Goal: Transaction & Acquisition: Obtain resource

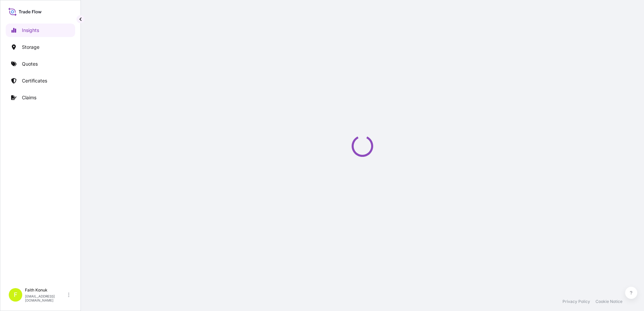
select select "2025"
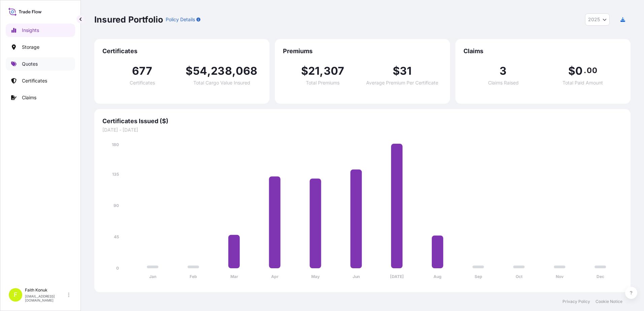
click at [42, 65] on link "Quotes" at bounding box center [40, 63] width 69 height 13
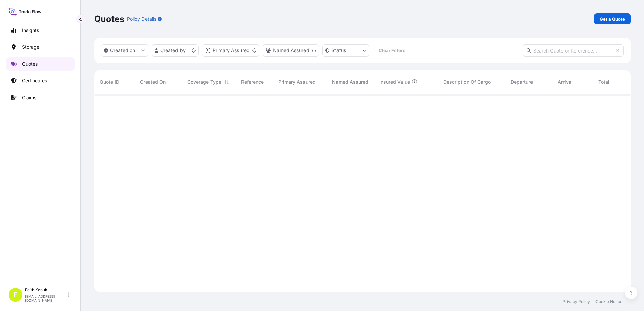
scroll to position [197, 531]
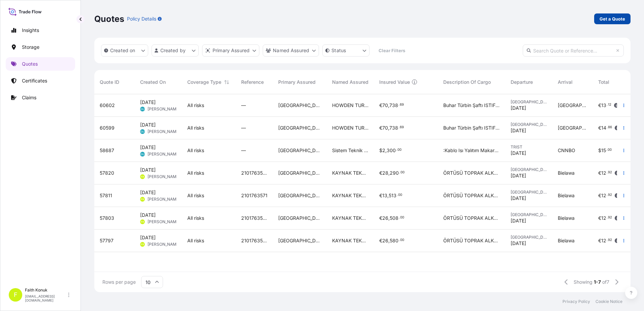
click at [610, 16] on p "Get a Quote" at bounding box center [613, 19] width 26 height 7
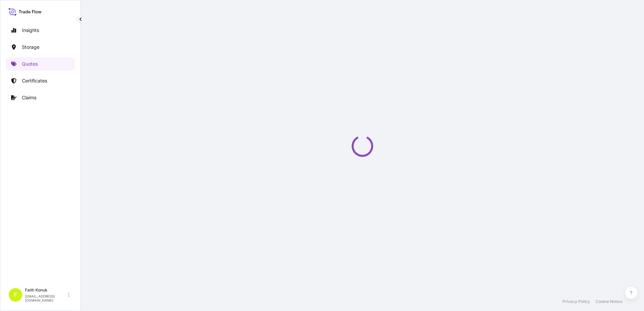
select select "Water"
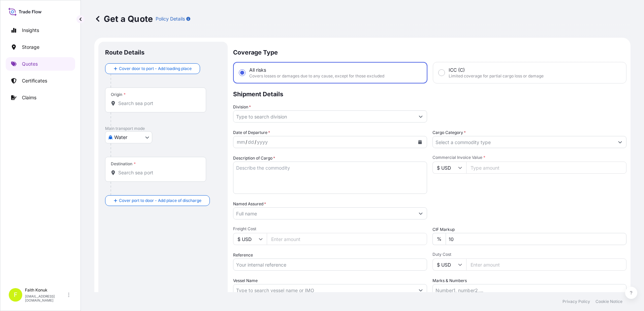
scroll to position [11, 0]
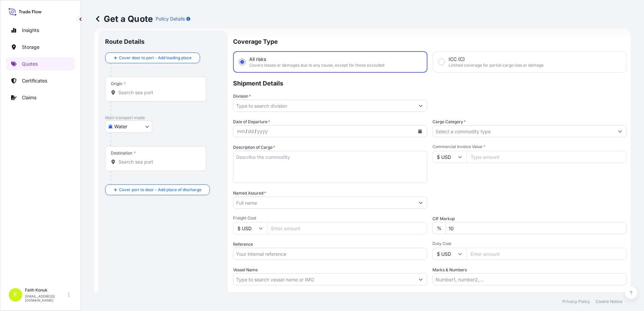
click at [137, 90] on input "Origin *" at bounding box center [158, 92] width 80 height 7
paste input "TÜRKİYE"
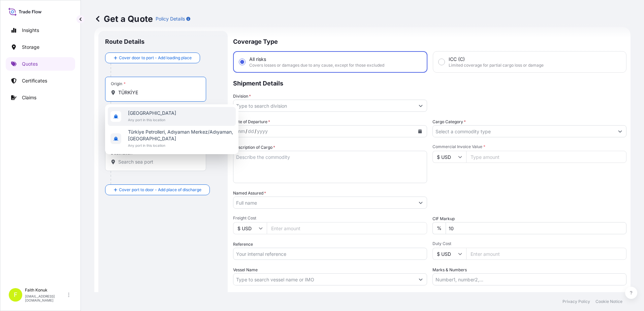
click at [141, 114] on span "[GEOGRAPHIC_DATA]" at bounding box center [152, 113] width 48 height 7
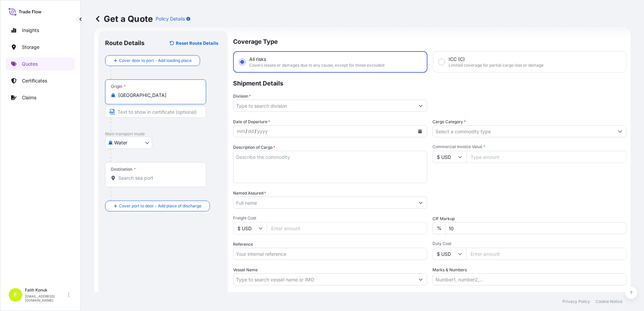
type input "[GEOGRAPHIC_DATA]"
click at [194, 147] on div "Water Air Water Inland" at bounding box center [163, 143] width 116 height 12
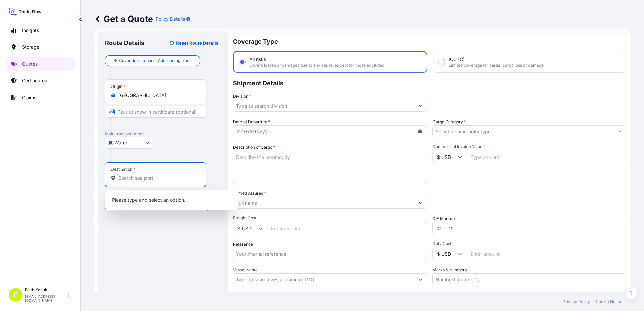
click at [137, 181] on input "Destination *" at bounding box center [158, 178] width 80 height 7
paste input "[GEOGRAPHIC_DATA]"
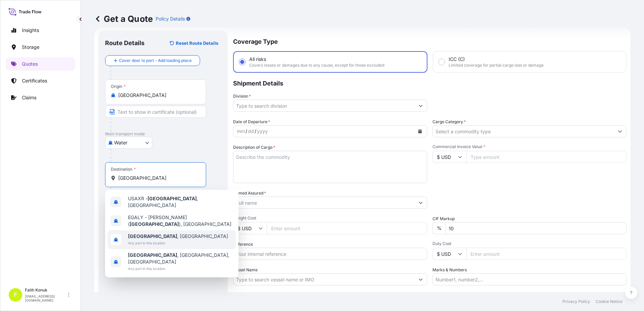
click at [149, 234] on b "[GEOGRAPHIC_DATA]" at bounding box center [152, 237] width 49 height 6
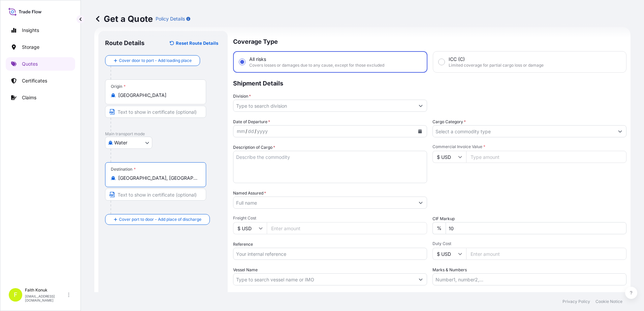
type input "[GEOGRAPHIC_DATA], [GEOGRAPHIC_DATA]"
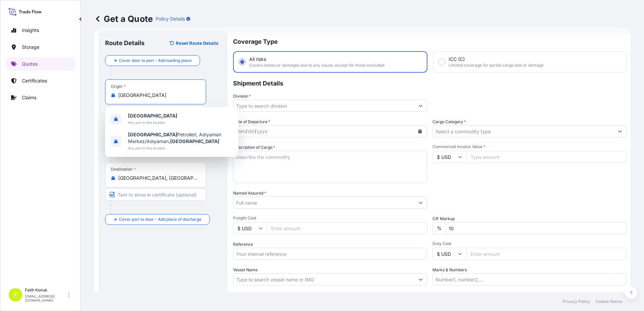
click at [142, 98] on input "[GEOGRAPHIC_DATA]" at bounding box center [158, 95] width 80 height 7
drag, startPoint x: 143, startPoint y: 97, endPoint x: 76, endPoint y: 93, distance: 66.8
click at [76, 93] on div "Insights Storage Quotes Certificates Claims F [PERSON_NAME] [EMAIL_ADDRESS][DOM…" at bounding box center [322, 155] width 644 height 311
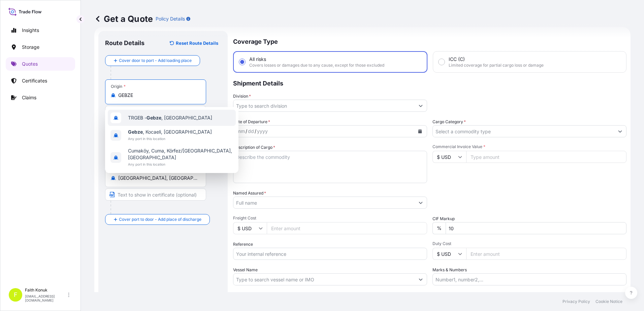
click at [177, 120] on span "TRGEB - Gebze , [GEOGRAPHIC_DATA]" at bounding box center [170, 118] width 84 height 7
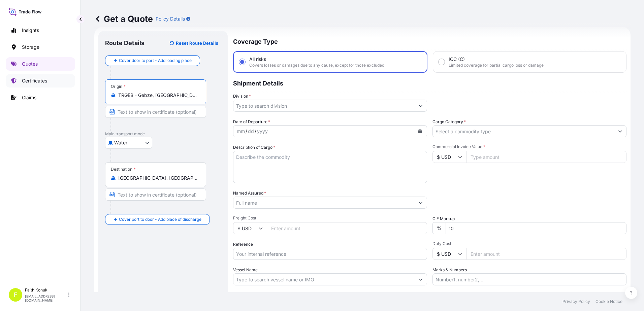
drag, startPoint x: 180, startPoint y: 96, endPoint x: 84, endPoint y: 81, distance: 97.0
click at [67, 80] on div "Insights Storage Quotes Certificates Claims F [PERSON_NAME] [EMAIL_ADDRESS][DOM…" at bounding box center [322, 155] width 644 height 311
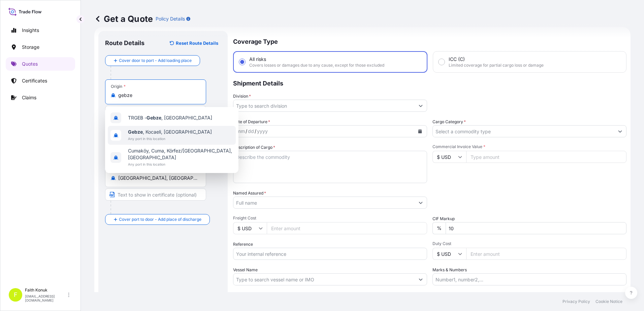
click at [168, 130] on span "Gebze , Kocaeli, [GEOGRAPHIC_DATA]" at bounding box center [170, 132] width 84 height 7
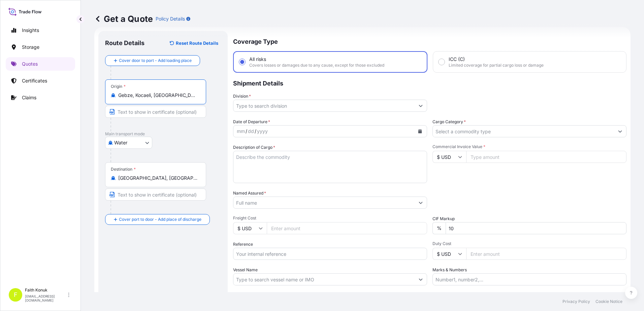
type input "Gebze, Kocaeli, [GEOGRAPHIC_DATA]"
click at [196, 129] on div at bounding box center [159, 124] width 96 height 13
click at [276, 105] on input "Division *" at bounding box center [324, 106] width 181 height 12
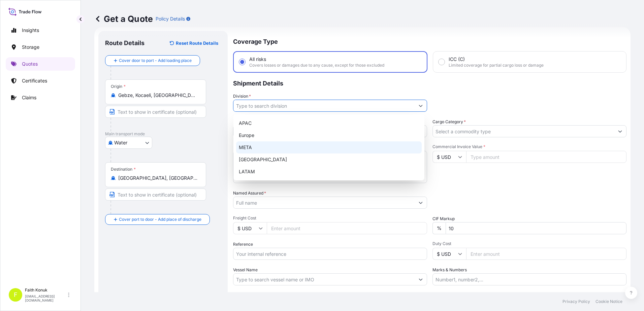
click at [251, 145] on div "META" at bounding box center [329, 148] width 186 height 12
type input "META"
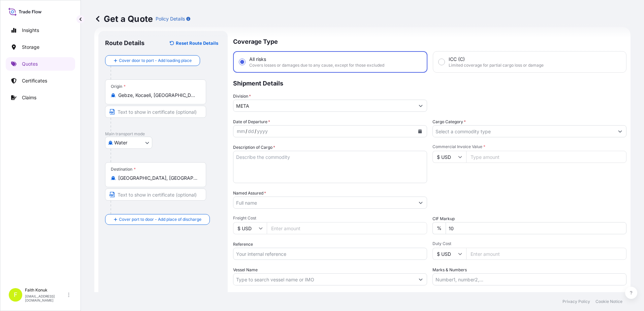
click at [305, 87] on p "Shipment Details" at bounding box center [430, 83] width 394 height 20
click at [419, 131] on icon "Calendar" at bounding box center [421, 131] width 4 height 4
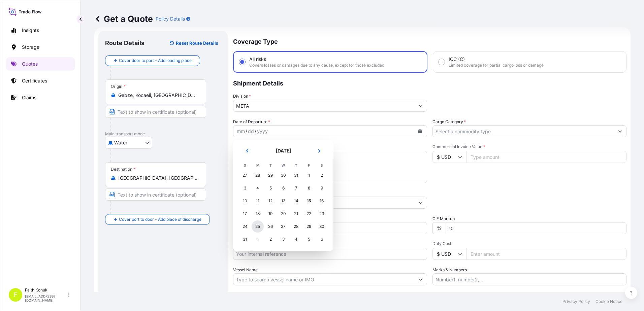
click at [257, 226] on div "25" at bounding box center [258, 227] width 12 height 12
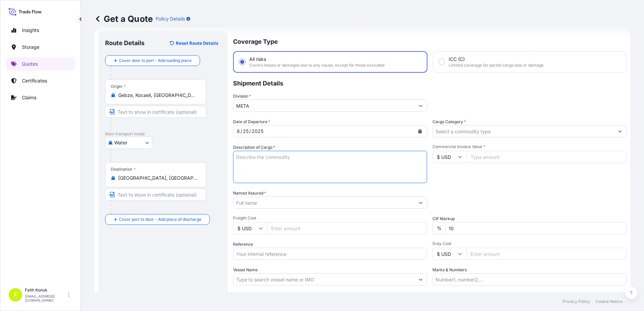
click at [256, 152] on textarea "Description of Cargo *" at bounding box center [330, 167] width 194 height 32
click at [243, 159] on textarea "Description of Cargo *" at bounding box center [330, 167] width 194 height 32
paste textarea ""SUPPLY OF: .ONE 140 MTPH LIMESTONE CRUSHING AND PLANT WITH NECESSARY EQUIPMENT…"
click at [247, 177] on textarea ""SUPPLY OF: .ONE 140 MTPH LIMESTONE CRUSHING AND PLANT WITH NECESSARY EQUIPMENT…" at bounding box center [330, 167] width 194 height 32
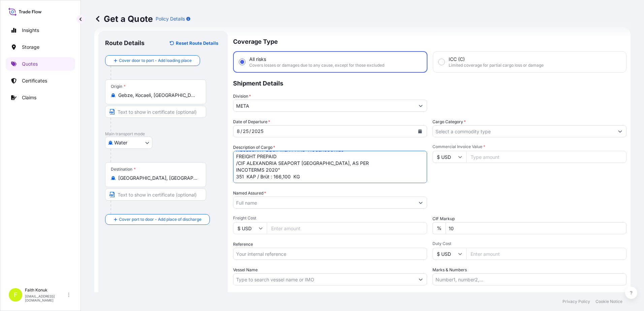
paste textarea "TRIU0513393 CRTU7408484 CXSU1024290 CRXU7423846 CKLU2311097 CKLU1000465 CXSU123…"
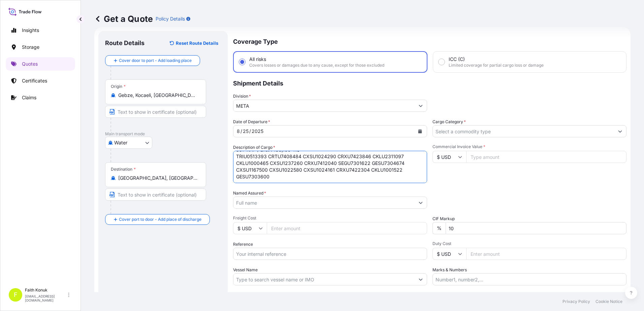
scroll to position [98, 0]
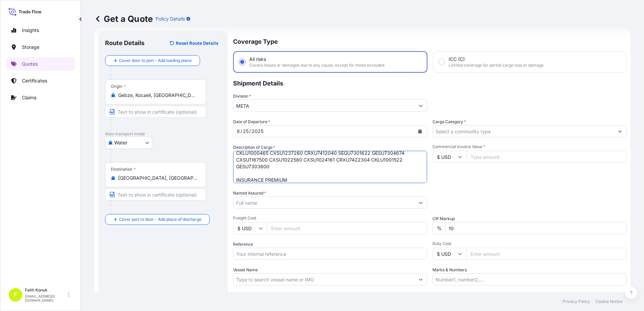
click at [313, 181] on textarea ""SUPPLY OF: .ONE 140 MTPH LIMESTONE CRUSHING AND PLANT WITH NECESSARY EQUIPMENT…" at bounding box center [330, 167] width 194 height 32
type textarea ""SUPPLY OF: .ONE 140 MTPH LIMESTONE CRUSHING AND PLANT WITH NECESSARY EQUIPMENT…"
click at [257, 203] on input "Named Assured *" at bounding box center [324, 203] width 181 height 12
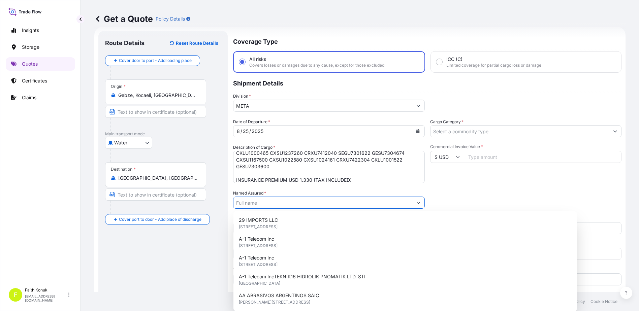
paste input "GUR-SAN INSAAT MAKINALARI SANAYI LTD.STI."
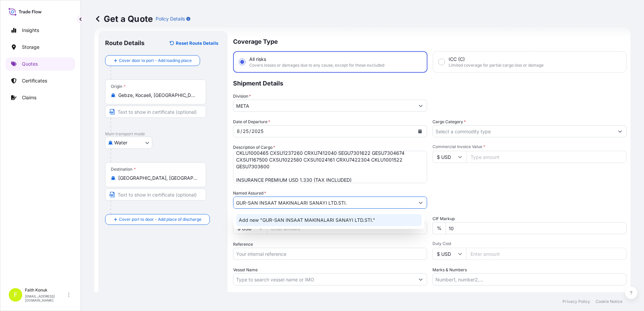
click at [282, 222] on span "Add new "GUR-SAN INSAAT MAKINALARI SANAYI LTD.STI."" at bounding box center [307, 220] width 136 height 7
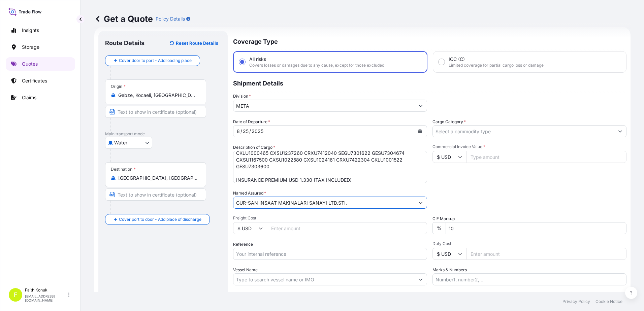
type input "GUR-SAN INSAAT MAKINALARI SANAYI LTD.STI."
click at [291, 189] on div "Date of Departure * [DATE] Cargo Category * Description of Cargo * "SUPPLY OF: …" at bounding box center [430, 202] width 394 height 167
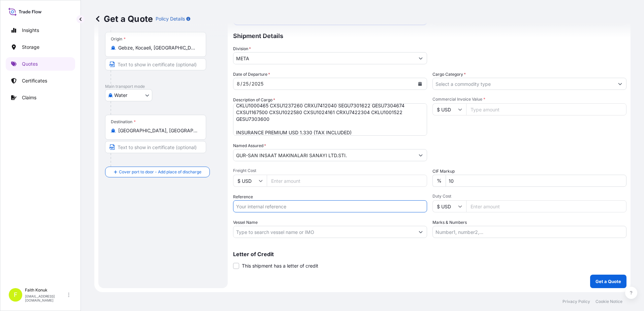
click at [263, 205] on input "Reference" at bounding box center [330, 207] width 194 height 12
paste input "2401768619"
type input "2401768619"
click at [251, 234] on input "Vessel Name" at bounding box center [324, 232] width 181 height 12
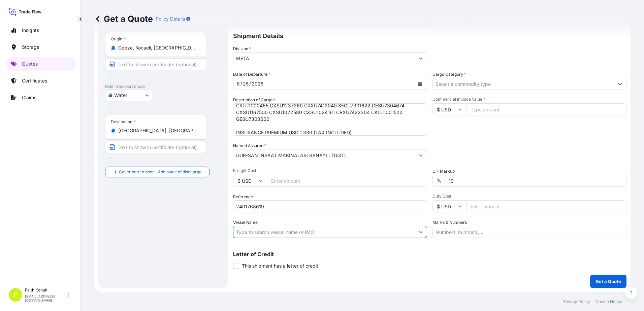
paste input "AL BIDDA"
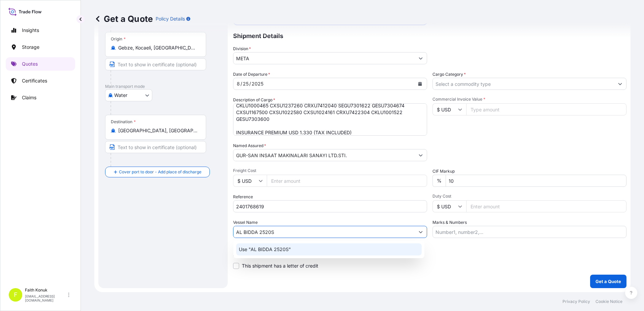
click at [295, 252] on div "Use "AL BIDDA 2520S"" at bounding box center [329, 250] width 186 height 12
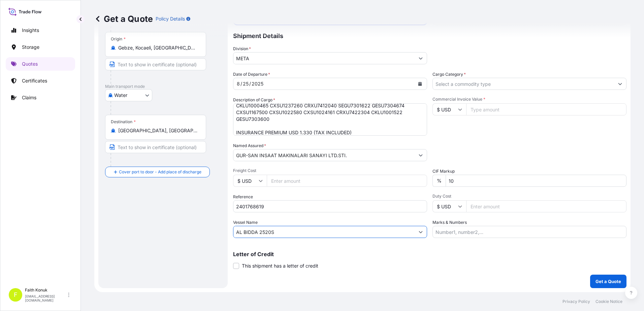
type input "AL BIDDA 2520S"
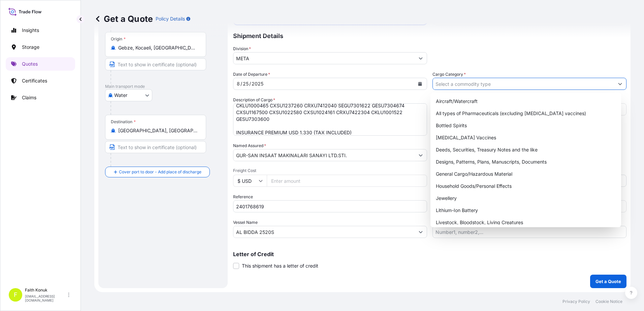
click at [461, 81] on input "Cargo Category *" at bounding box center [523, 84] width 181 height 12
click at [452, 174] on div "General Cargo/Hazardous Material" at bounding box center [526, 174] width 186 height 12
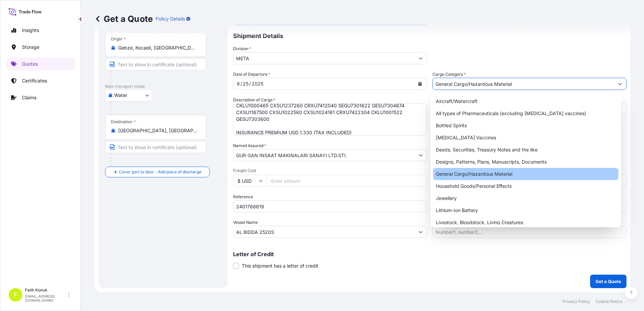
type input "General Cargo/Hazardous Material"
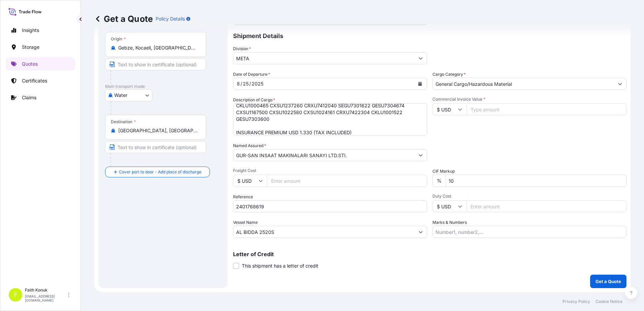
click at [480, 138] on div "Date of Departure * [DATE] Cargo Category * General Cargo/Hazardous Material De…" at bounding box center [430, 154] width 394 height 167
click at [458, 108] on icon at bounding box center [460, 110] width 4 height 4
click at [449, 130] on div "€ EUR" at bounding box center [447, 128] width 28 height 13
type input "€ EUR"
click at [477, 111] on input "Commercial Invoice Value *" at bounding box center [546, 109] width 160 height 12
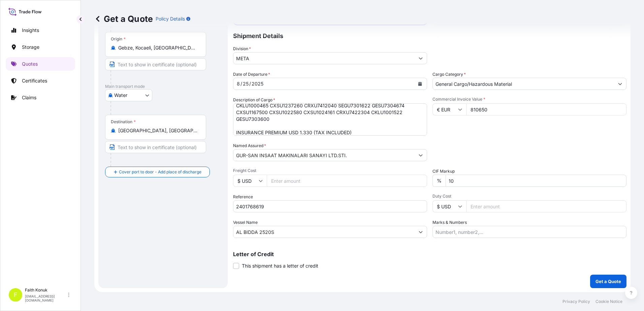
type input "810650"
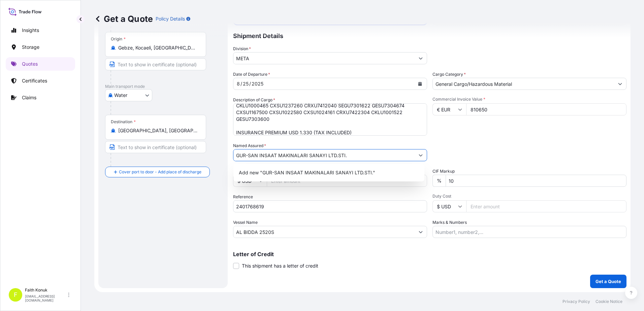
click at [481, 148] on div "Packing Category Type to search a container mode Please select a primary mode o…" at bounding box center [530, 152] width 194 height 19
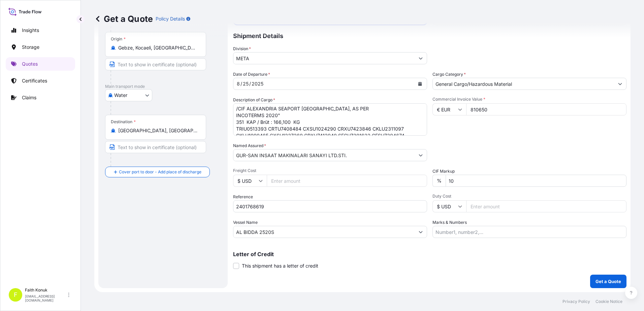
scroll to position [31, 0]
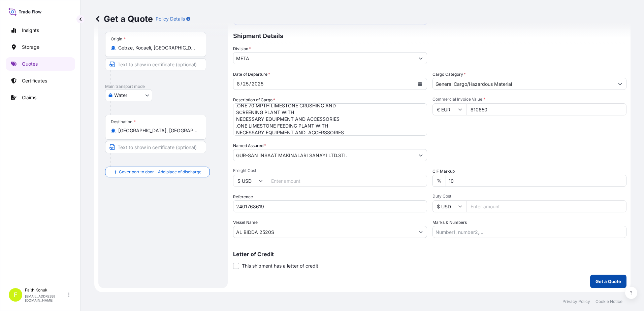
click at [599, 279] on p "Get a Quote" at bounding box center [609, 281] width 26 height 7
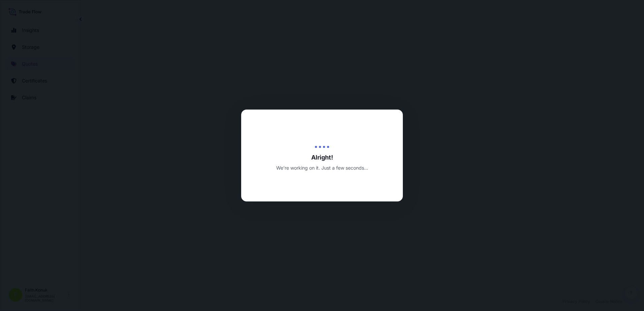
select select "Water"
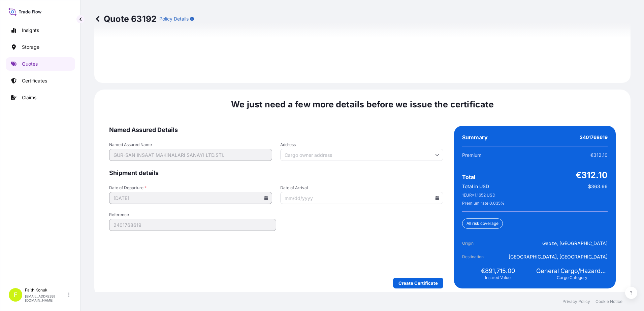
scroll to position [994, 0]
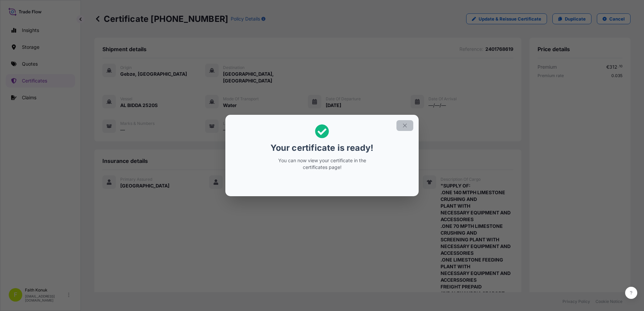
click at [408, 126] on icon "button" at bounding box center [405, 126] width 6 height 6
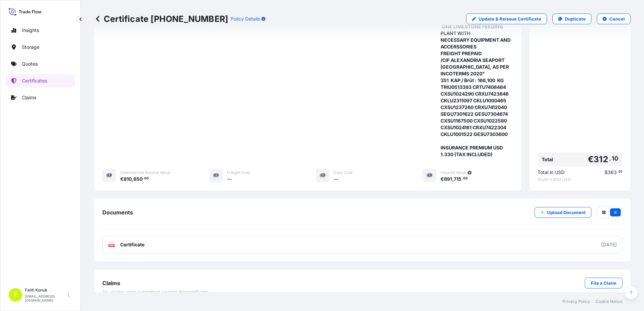
scroll to position [238, 0]
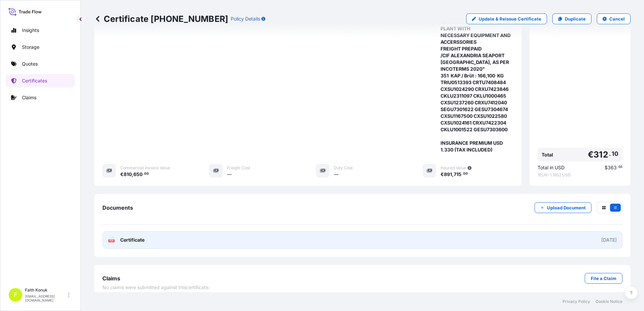
click at [124, 237] on span "Certificate" at bounding box center [132, 240] width 24 height 7
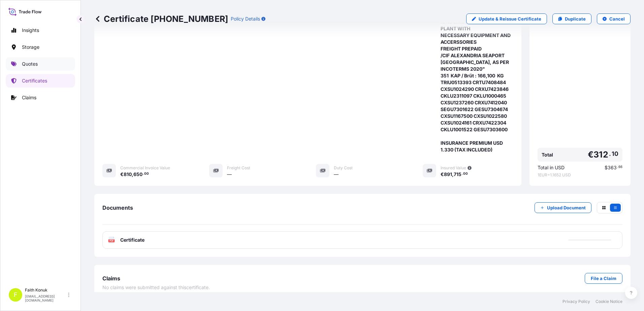
click at [45, 64] on link "Quotes" at bounding box center [40, 63] width 69 height 13
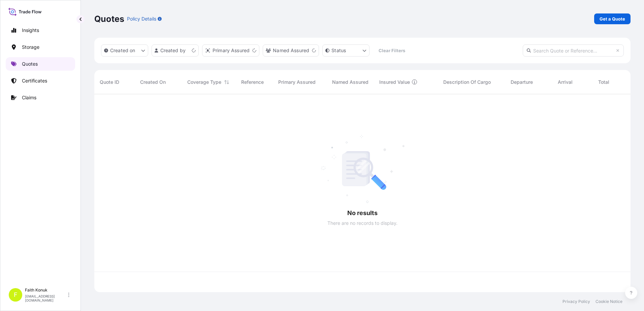
scroll to position [197, 531]
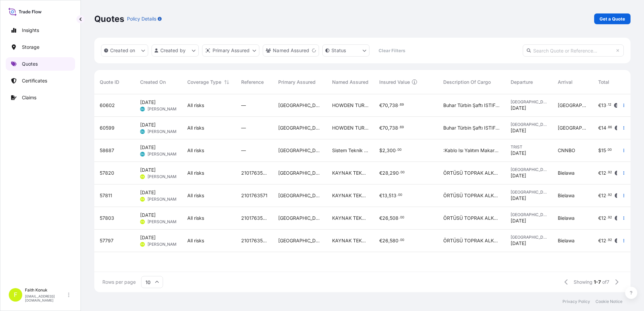
click at [43, 64] on link "Quotes" at bounding box center [40, 63] width 69 height 13
click at [607, 20] on p "Get a Quote" at bounding box center [613, 19] width 26 height 7
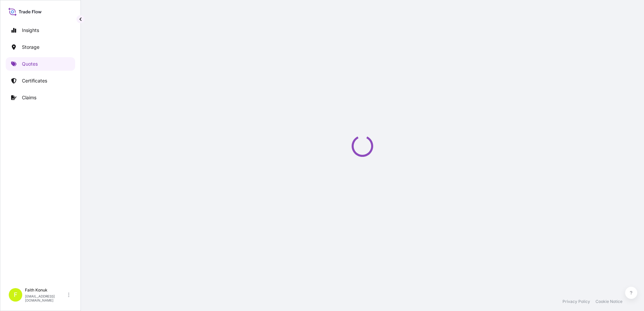
select select "Water"
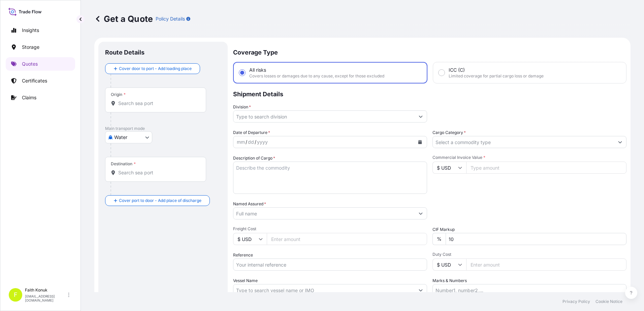
scroll to position [11, 0]
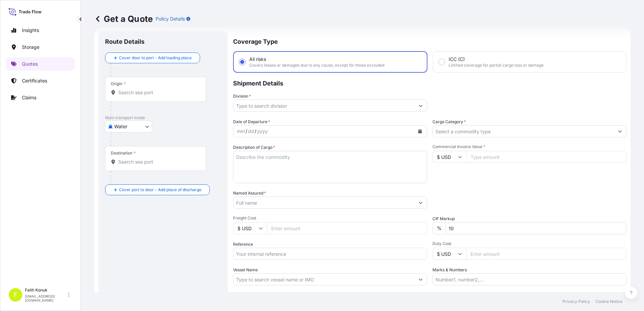
click at [136, 92] on input "Origin *" at bounding box center [158, 92] width 80 height 7
paste input "IZMIT"
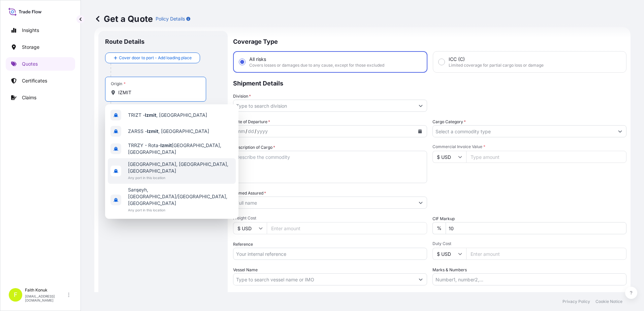
click at [164, 164] on span "[GEOGRAPHIC_DATA], [GEOGRAPHIC_DATA], [GEOGRAPHIC_DATA]" at bounding box center [180, 167] width 105 height 13
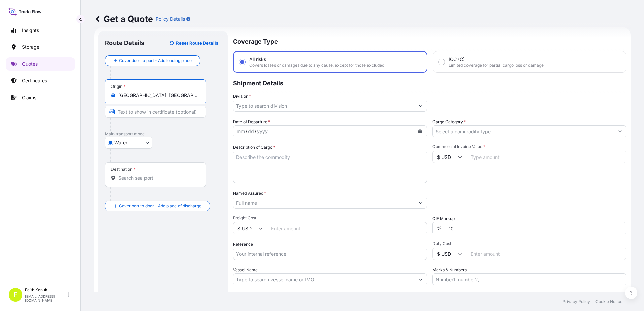
type input "[GEOGRAPHIC_DATA], [GEOGRAPHIC_DATA], [GEOGRAPHIC_DATA]"
click at [194, 128] on div at bounding box center [159, 124] width 96 height 13
click at [126, 181] on input "Destination *" at bounding box center [158, 178] width 80 height 7
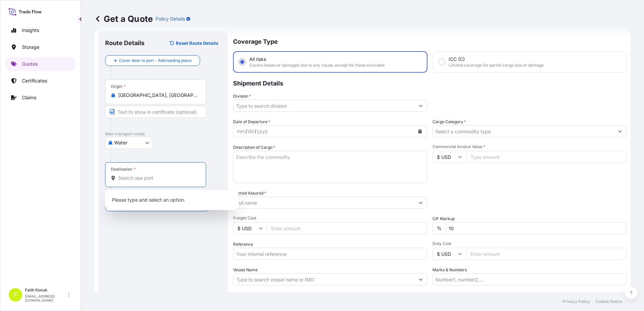
paste input "[GEOGRAPHIC_DATA]"
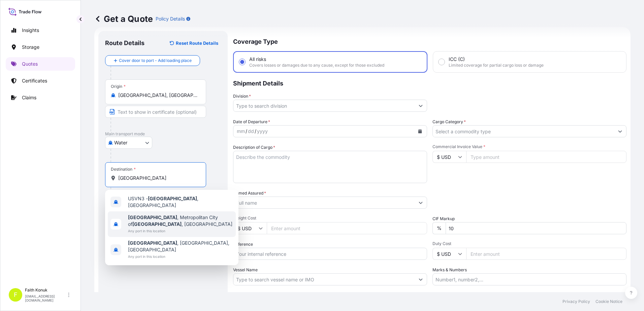
click at [175, 217] on span "[GEOGRAPHIC_DATA] , Metropolitan City of [GEOGRAPHIC_DATA] , [GEOGRAPHIC_DATA]" at bounding box center [180, 220] width 105 height 13
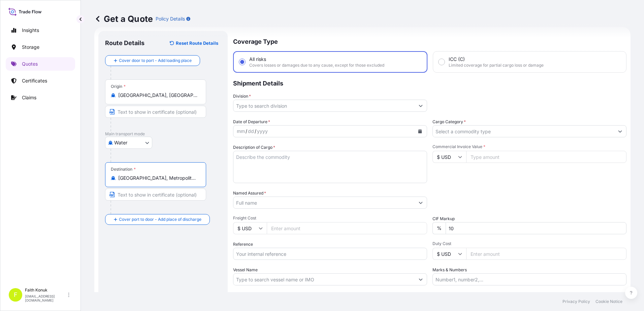
type input "[GEOGRAPHIC_DATA], Metropolitan City of [GEOGRAPHIC_DATA], [GEOGRAPHIC_DATA]"
click at [213, 130] on div "Origin * [GEOGRAPHIC_DATA], [GEOGRAPHIC_DATA], [GEOGRAPHIC_DATA]" at bounding box center [163, 106] width 116 height 52
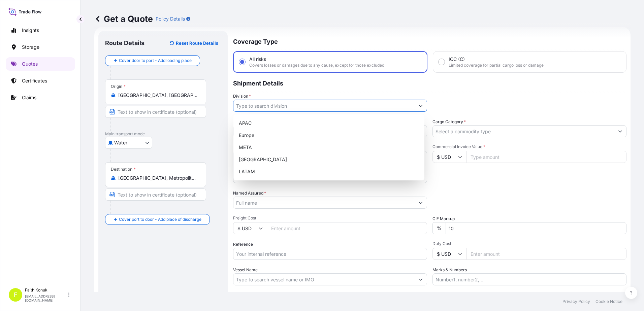
click at [263, 105] on input "Division *" at bounding box center [324, 106] width 181 height 12
click at [259, 147] on div "META" at bounding box center [329, 148] width 186 height 12
type input "META"
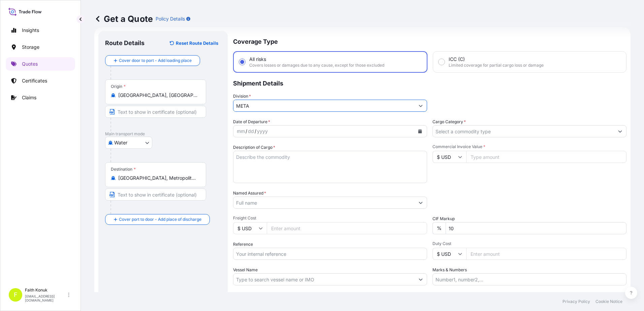
click at [289, 89] on p "Shipment Details" at bounding box center [430, 83] width 394 height 20
click at [268, 130] on div "yyyy" at bounding box center [262, 131] width 12 height 8
click at [421, 135] on button "Calendar" at bounding box center [420, 131] width 11 height 11
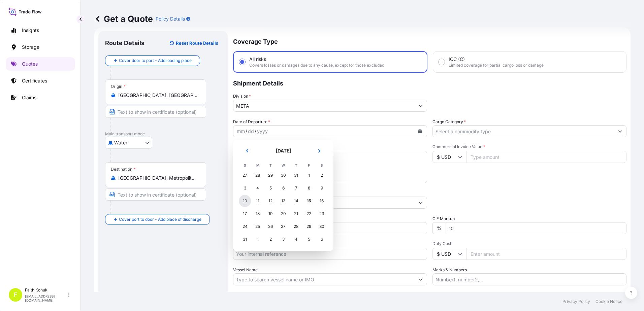
click at [248, 205] on div "10" at bounding box center [245, 201] width 12 height 12
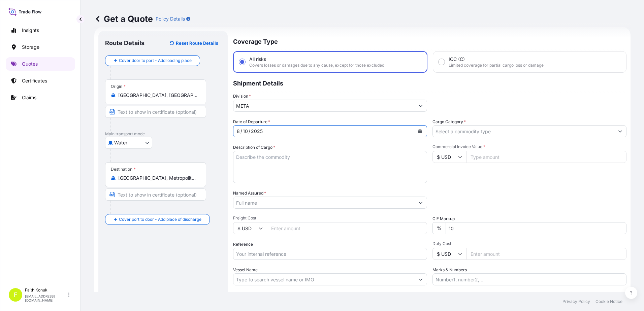
click at [256, 155] on textarea "Description of Cargo *" at bounding box center [330, 167] width 194 height 32
click at [263, 164] on textarea "Description of Cargo *" at bounding box center [330, 167] width 194 height 32
paste textarea ""WELDING WIRE HS CODE:722920000012" 104 PALET //93245.66 KGS"
click at [257, 180] on textarea ""WELDING WIRE HS CODE:722920000012" 104 PALET //93245.66 KGS" at bounding box center [330, 167] width 194 height 32
paste textarea "MEDUK8753015 // FTAU1969805 // MSDU8825923 // MSMU3463915 // MSNU8743044 // UET…"
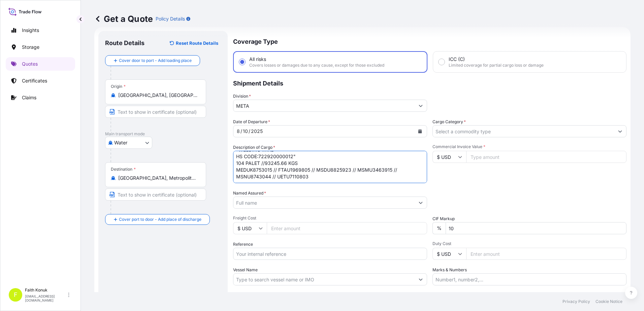
type textarea ""WELDING WIRE HS CODE:722920000012" 104 PALET //93245.66 KGS MEDUK8753015 // FT…"
click at [289, 203] on input "Named Assured *" at bounding box center [324, 203] width 181 height 12
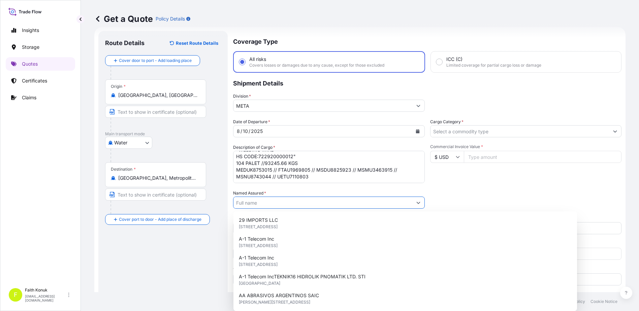
paste input "KAYNAK TEKNIGI"
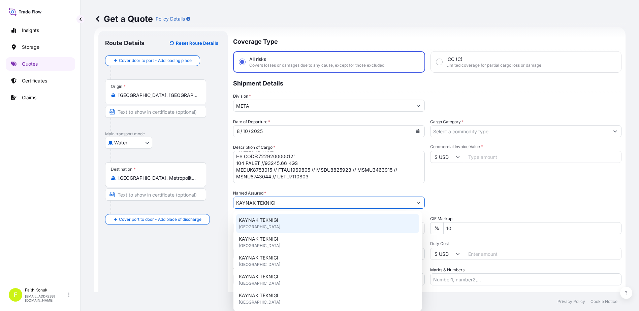
click at [281, 218] on div "KAYNAK TEKNIGI [GEOGRAPHIC_DATA]" at bounding box center [327, 223] width 183 height 19
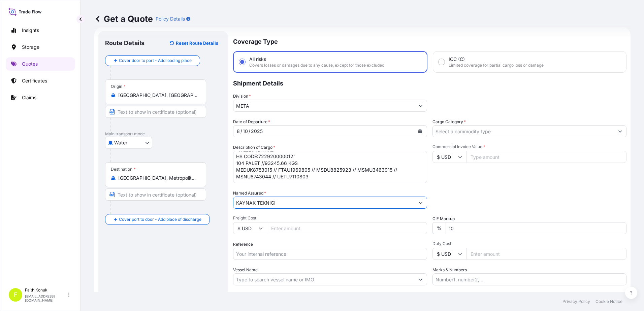
type input "KAYNAK TEKNIGI"
click at [295, 187] on div "Date of Departure * [DATE] Cargo Category * Description of Cargo * "WELDING WIR…" at bounding box center [430, 202] width 394 height 167
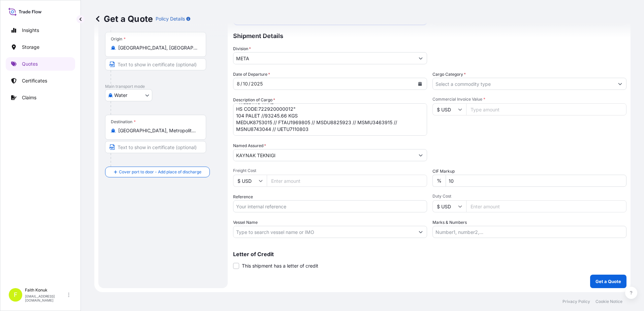
click at [271, 202] on input "Reference" at bounding box center [330, 207] width 194 height 12
paste input "2101769289"
type input "2101769289"
click at [272, 218] on div "Date of Departure * [DATE] Cargo Category * Description of Cargo * "WELDING WIR…" at bounding box center [430, 154] width 394 height 167
click at [252, 230] on input "Vessel Name" at bounding box center [324, 232] width 181 height 12
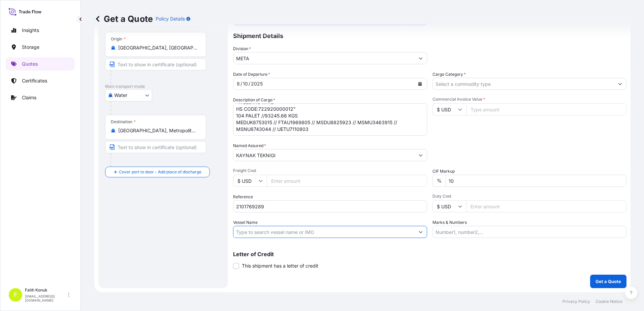
paste input "MED [GEOGRAPHIC_DATA] - AS532R"
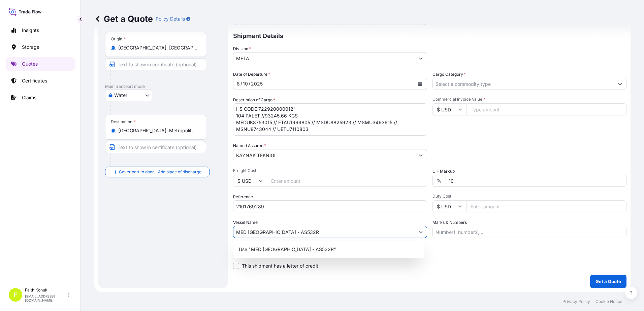
click at [273, 229] on input "MED [GEOGRAPHIC_DATA] - AS532R" at bounding box center [324, 232] width 181 height 12
click at [286, 252] on p "Use "MED TRABZON AS532R"" at bounding box center [273, 249] width 69 height 7
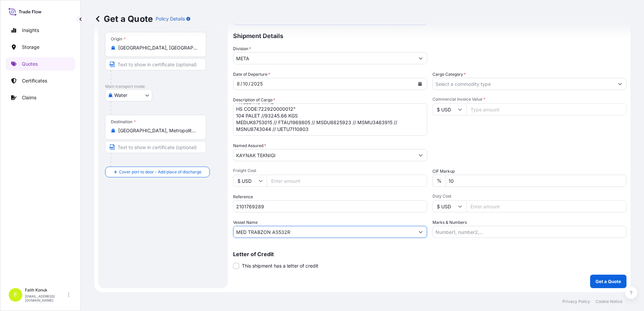
type input "MED TRABZON AS532R"
click at [456, 85] on input "Cargo Category *" at bounding box center [523, 84] width 181 height 12
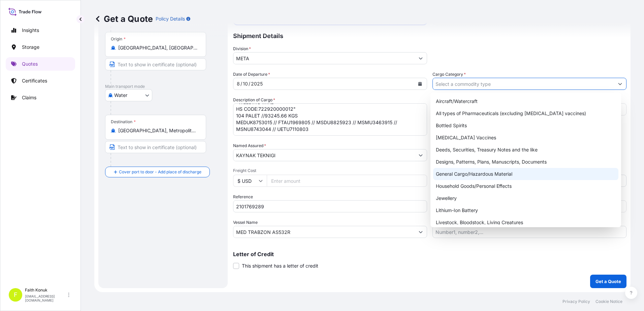
click at [461, 173] on div "General Cargo/Hazardous Material" at bounding box center [526, 174] width 186 height 12
type input "General Cargo/Hazardous Material"
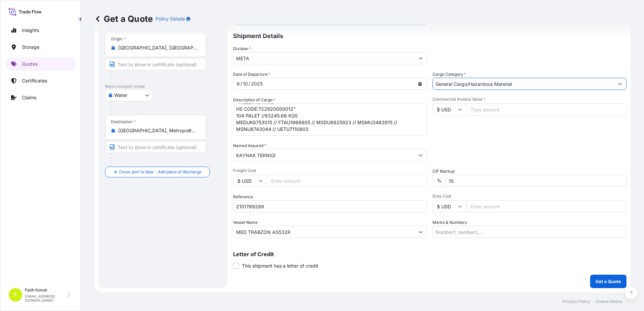
click at [469, 137] on div "Date of Departure * [DATE] Cargo Category * General Cargo/Hazardous Material De…" at bounding box center [430, 154] width 394 height 167
click at [460, 111] on input "$ USD" at bounding box center [450, 109] width 34 height 12
click at [449, 129] on div "€ EUR" at bounding box center [447, 128] width 28 height 13
type input "€ EUR"
click at [477, 109] on input "Commercial Invoice Value *" at bounding box center [546, 109] width 160 height 12
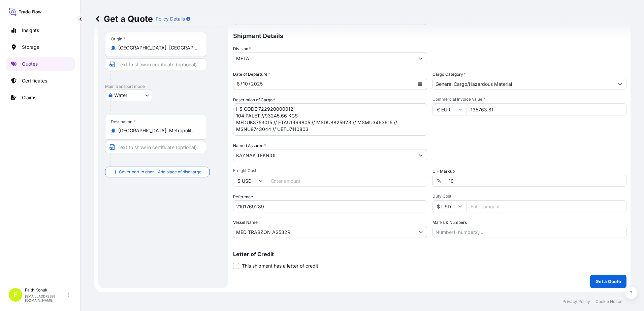
type input "135763.81"
click at [254, 130] on textarea ""WELDING WIRE HS CODE:722920000012" 104 PALET //93245.66 KGS MEDUK8753015 // FT…" at bounding box center [330, 119] width 194 height 32
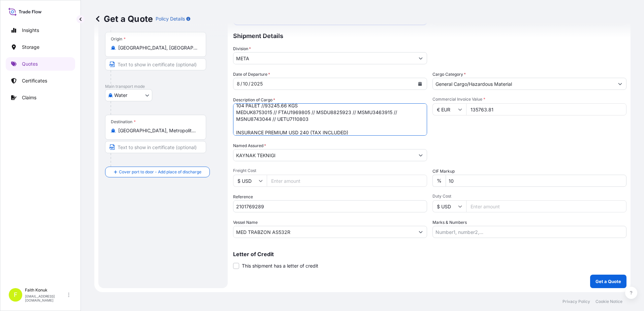
type textarea ""WELDING WIRE HS CODE:722920000012" 104 PALET //93245.66 KGS MEDUK8753015 // FT…"
click at [608, 271] on div "Coverage Type All risks Covers losses or damages due to any cause, except for t…" at bounding box center [430, 135] width 394 height 305
click at [608, 278] on p "Get a Quote" at bounding box center [609, 281] width 26 height 7
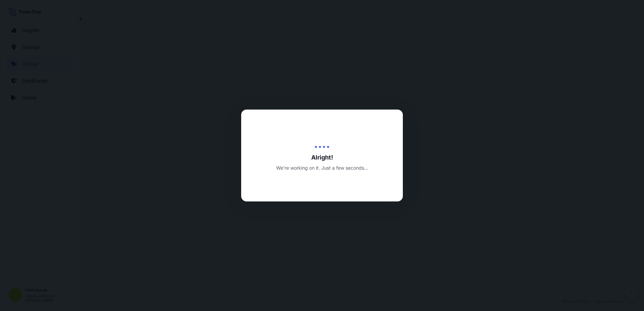
select select "Water"
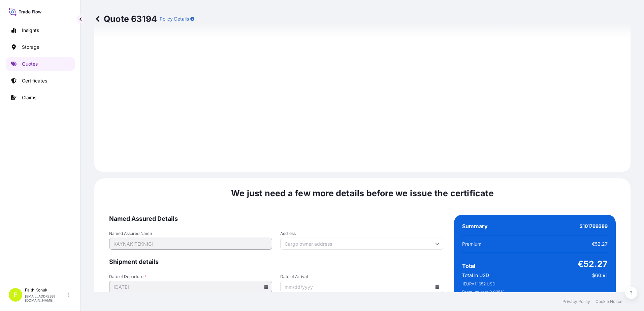
scroll to position [994, 0]
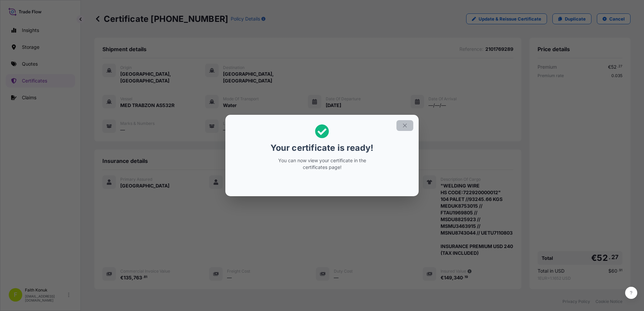
click at [404, 125] on icon "button" at bounding box center [405, 126] width 4 height 4
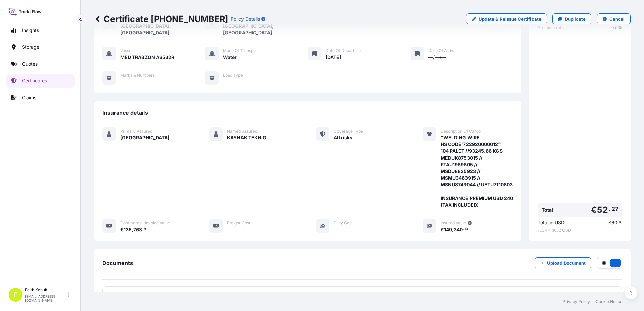
scroll to position [110, 0]
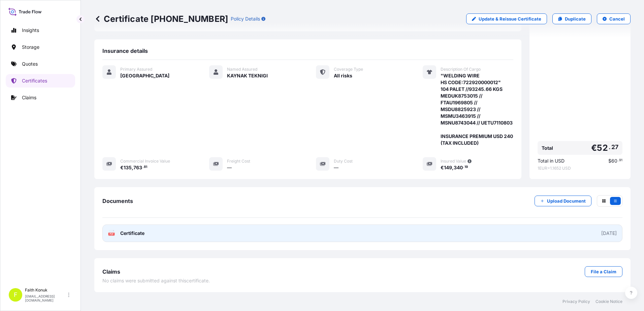
click at [139, 234] on span "Certificate" at bounding box center [132, 233] width 24 height 7
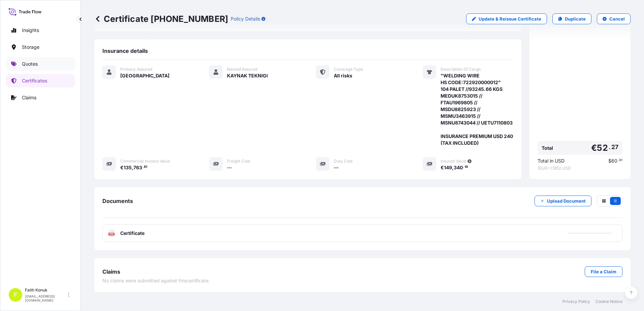
click at [39, 66] on link "Quotes" at bounding box center [40, 63] width 69 height 13
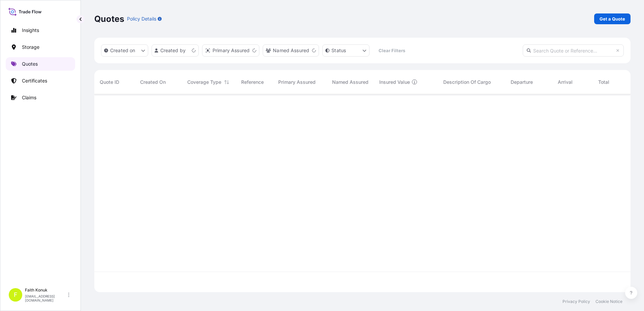
scroll to position [197, 531]
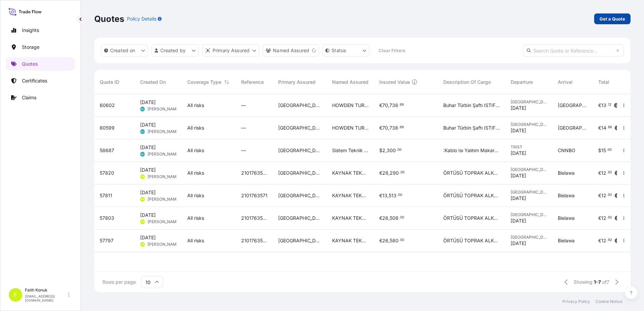
click at [606, 18] on p "Get a Quote" at bounding box center [613, 19] width 26 height 7
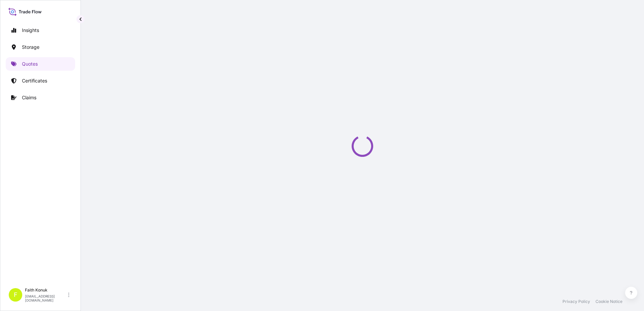
scroll to position [11, 0]
select select "Water"
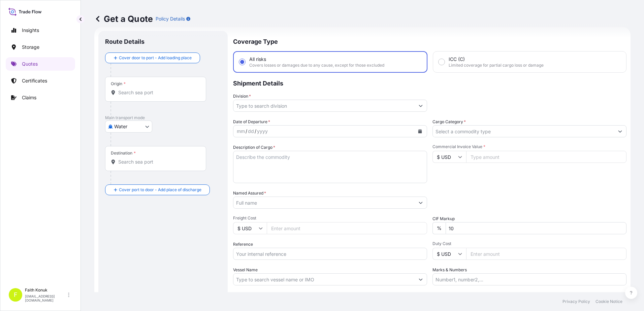
click at [173, 94] on input "Origin *" at bounding box center [158, 92] width 80 height 7
paste input "IZMIT"
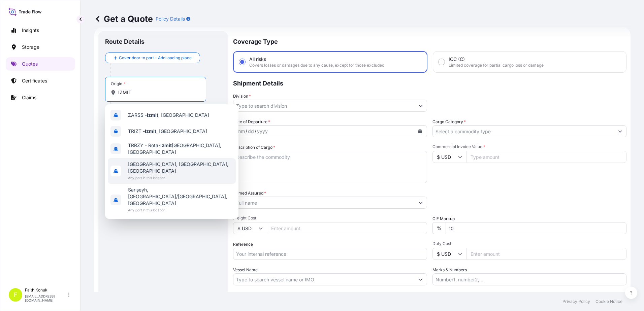
click at [173, 175] on span "Any port in this location" at bounding box center [180, 178] width 105 height 7
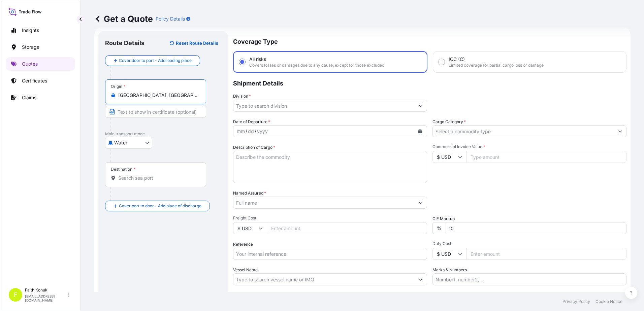
type input "[GEOGRAPHIC_DATA], [GEOGRAPHIC_DATA], [GEOGRAPHIC_DATA]"
click at [194, 131] on p "Main transport mode" at bounding box center [163, 133] width 116 height 5
click at [182, 178] on input "Destination *" at bounding box center [158, 178] width 80 height 7
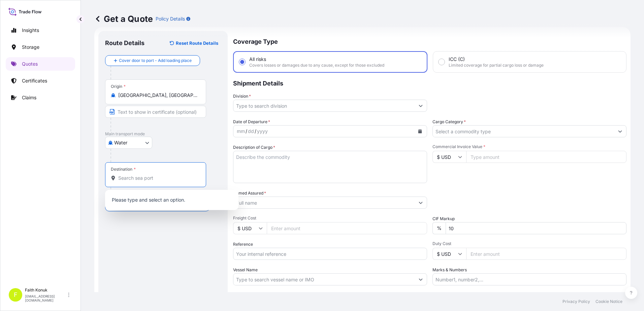
paste input "DAMMAM"
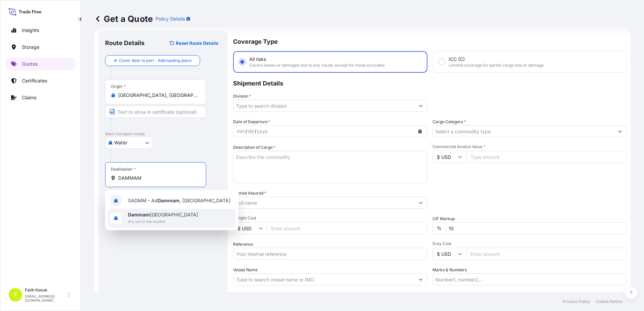
click at [161, 219] on span "Any port in this location" at bounding box center [163, 221] width 70 height 7
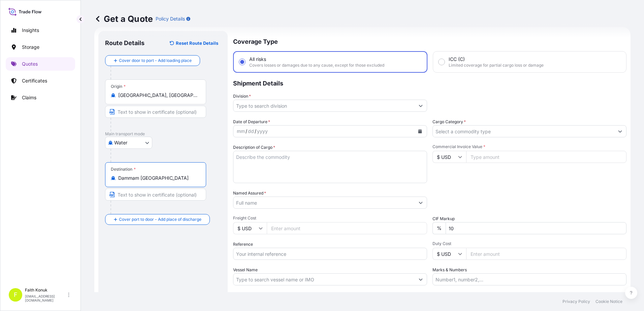
type input "Dammam [GEOGRAPHIC_DATA]"
click at [192, 143] on div "Water Air Water Inland" at bounding box center [163, 143] width 116 height 12
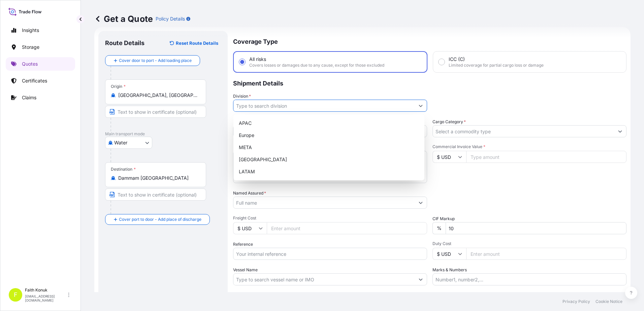
click at [251, 106] on input "Division *" at bounding box center [324, 106] width 181 height 12
click at [258, 147] on div "META" at bounding box center [329, 148] width 186 height 12
type input "META"
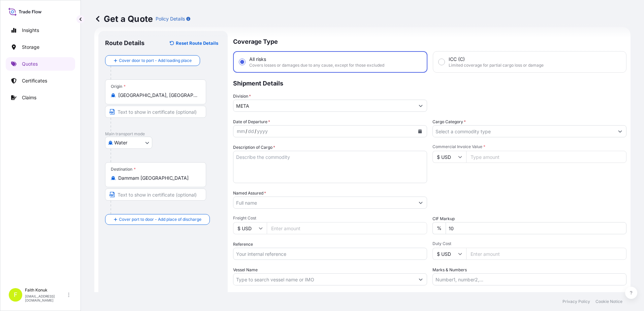
click at [292, 91] on p "Shipment Details" at bounding box center [430, 83] width 394 height 20
click at [420, 132] on button "Calendar" at bounding box center [420, 131] width 11 height 11
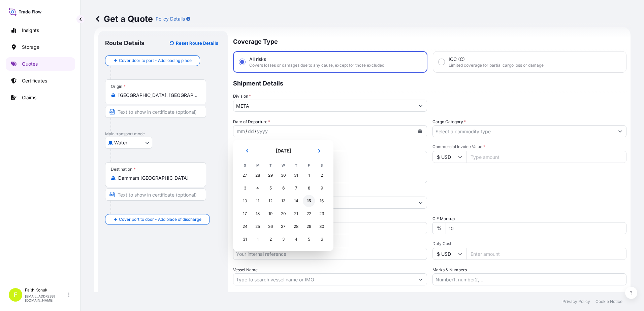
click at [310, 202] on div "15" at bounding box center [309, 201] width 12 height 12
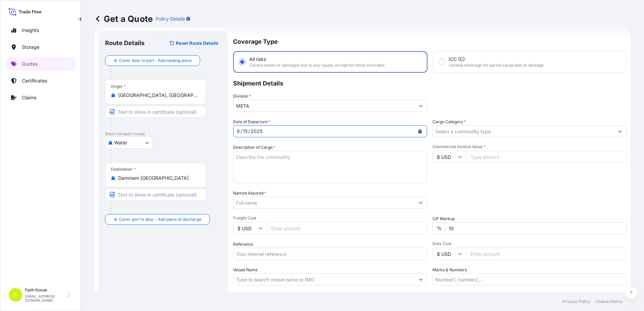
click at [309, 119] on div "Date of Departure * [DATE]" at bounding box center [330, 128] width 194 height 19
click at [262, 161] on textarea "Description of Cargo *" at bounding box center [330, 167] width 194 height 32
click at [258, 160] on textarea "Description of Cargo *" at bounding box center [330, 167] width 194 height 32
paste textarea ""WELDING WIRE HS CODE:722920000012" 20 PALET // 21000 KGS"
click at [245, 174] on textarea ""WELDING WIRE HS CODE:722920000012" 20 PALET // 21000 KGS" at bounding box center [330, 167] width 194 height 32
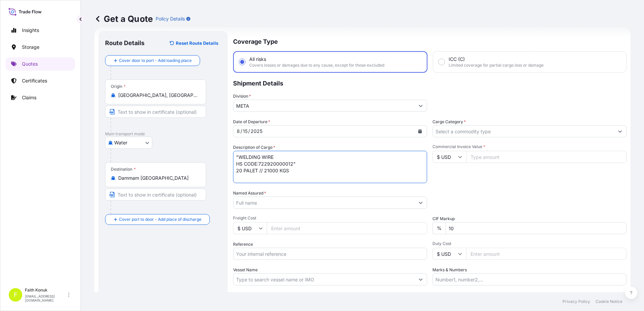
click at [244, 178] on textarea ""WELDING WIRE HS CODE:722920000012" 20 PALET // 21000 KGS" at bounding box center [330, 167] width 194 height 32
paste textarea "HLCUIZ1250815110 // HLXU1212285"
type textarea ""WELDING WIRE HS CODE:722920000012" 20 PALET // 21000 KGS HLCUIZ1250815110 // H…"
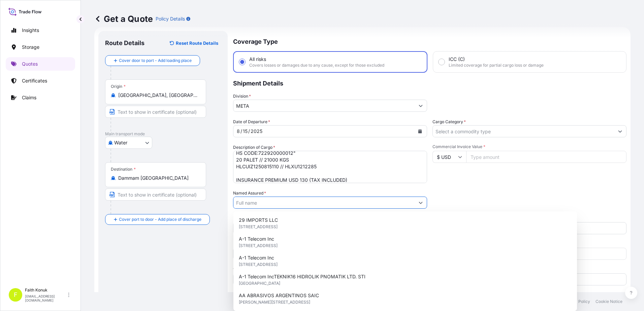
click at [271, 200] on input "Named Assured *" at bounding box center [324, 203] width 181 height 12
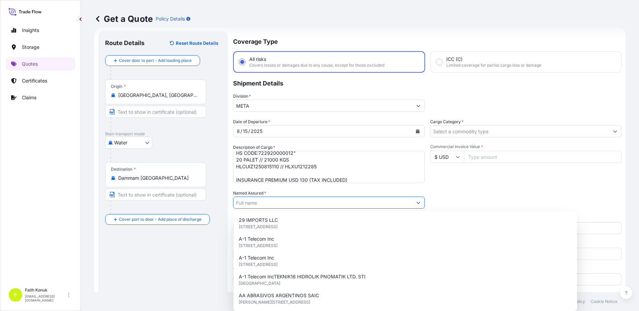
paste input "KAYNAK TEKNIGI"
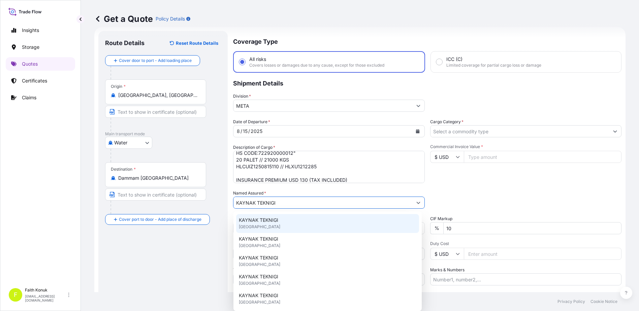
click at [273, 220] on span "KAYNAK TEKNIGI" at bounding box center [258, 220] width 39 height 7
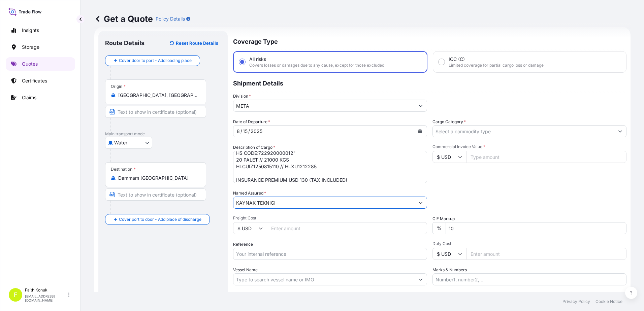
type input "KAYNAK TEKNIGI"
click at [285, 188] on div "Date of Departure * [DATE] Cargo Category * Description of Cargo * "WELDING WIR…" at bounding box center [430, 202] width 394 height 167
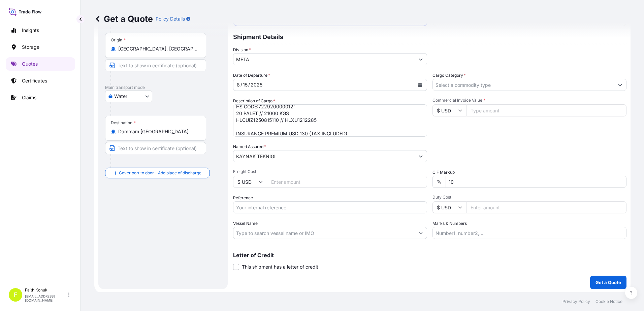
scroll to position [58, 0]
click at [257, 210] on input "Reference" at bounding box center [330, 207] width 194 height 12
paste input "2101770449"
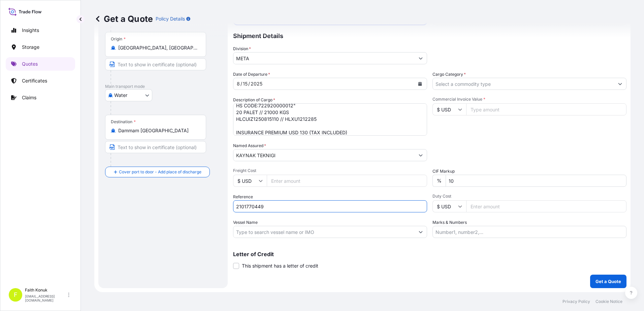
type input "2101770449"
click at [278, 235] on input "Vessel Name" at bounding box center [324, 232] width 181 height 12
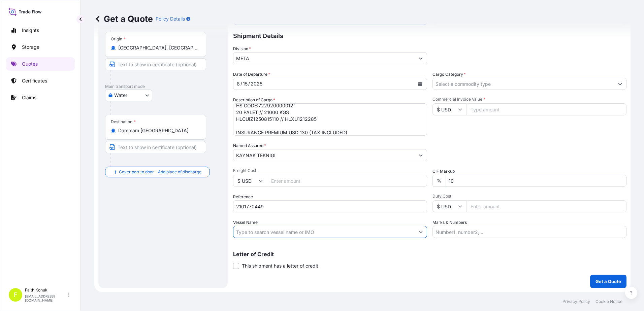
paste input "UMM SALAL 533E"
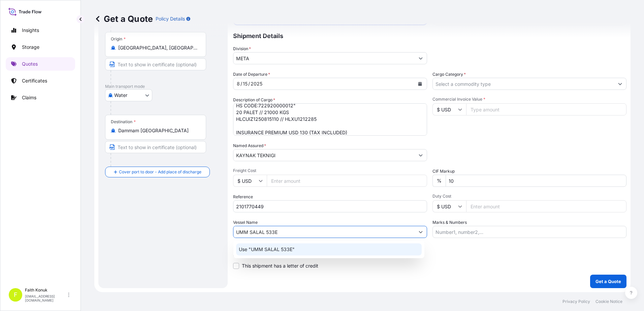
click at [280, 250] on p "Use "UMM SALAL 533E"" at bounding box center [267, 249] width 56 height 7
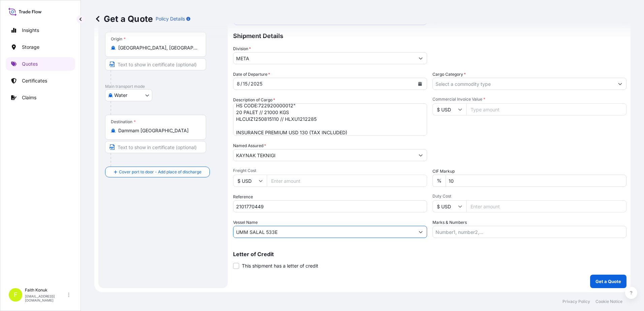
type input "UMM SALAL 533E"
click at [286, 219] on div "Date of Departure * [DATE] Cargo Category * Description of Cargo * "WELDING WIR…" at bounding box center [430, 154] width 394 height 167
click at [450, 82] on input "Cargo Category *" at bounding box center [523, 84] width 181 height 12
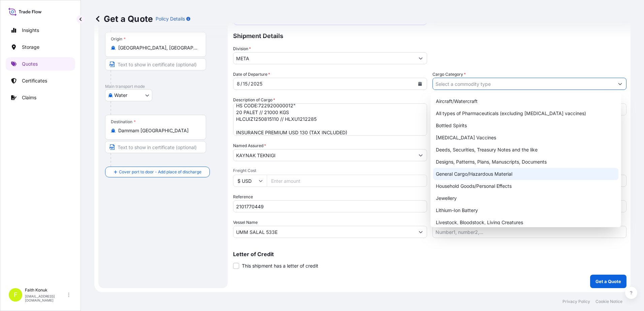
click at [459, 174] on div "General Cargo/Hazardous Material" at bounding box center [526, 174] width 186 height 12
type input "General Cargo/Hazardous Material"
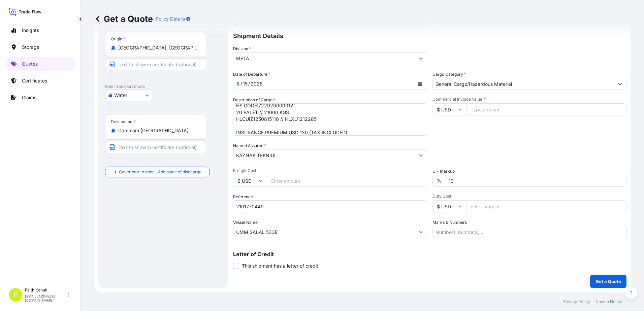
click at [472, 132] on div "Commercial Invoice Value * $ USD" at bounding box center [530, 116] width 194 height 39
click at [478, 108] on input "Commercial Invoice Value *" at bounding box center [546, 109] width 160 height 12
type input "39500"
click at [498, 159] on div "Packing Category Type to search a container mode Please select a primary mode o…" at bounding box center [530, 152] width 194 height 19
click at [599, 281] on p "Get a Quote" at bounding box center [609, 281] width 26 height 7
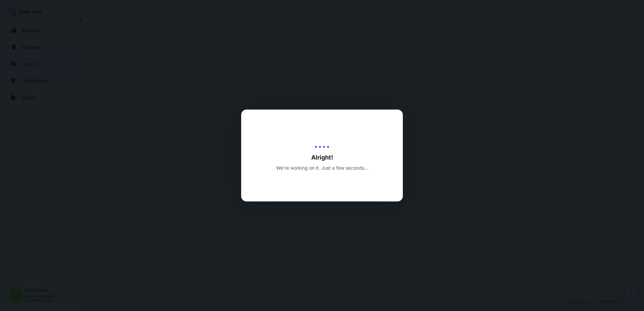
select select "Water"
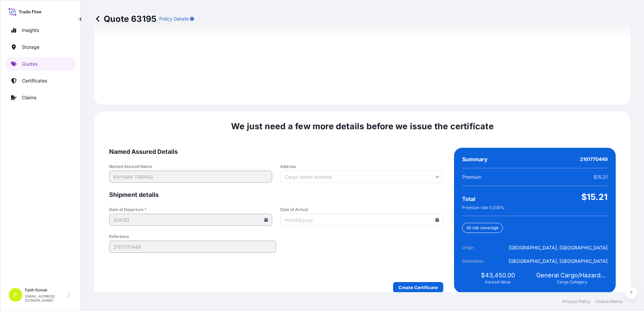
scroll to position [959, 0]
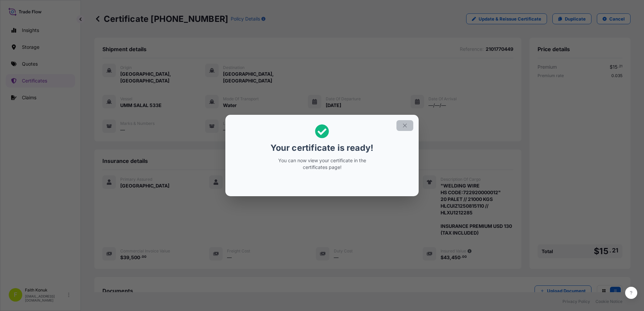
click at [404, 123] on icon "button" at bounding box center [405, 126] width 6 height 6
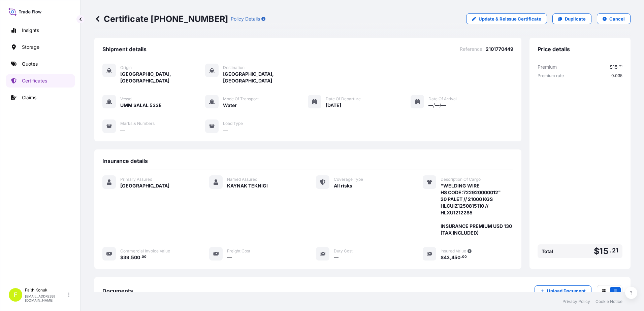
scroll to position [83, 0]
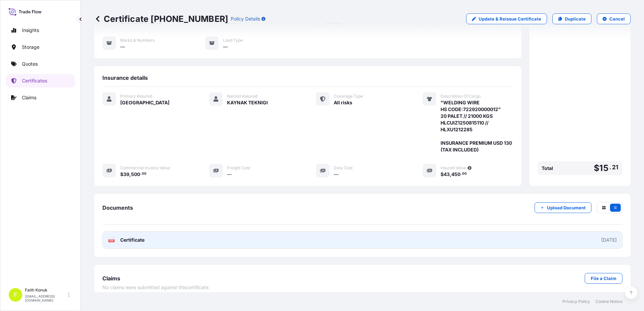
click at [114, 237] on icon at bounding box center [112, 240] width 6 height 7
